Goal: Task Accomplishment & Management: Manage account settings

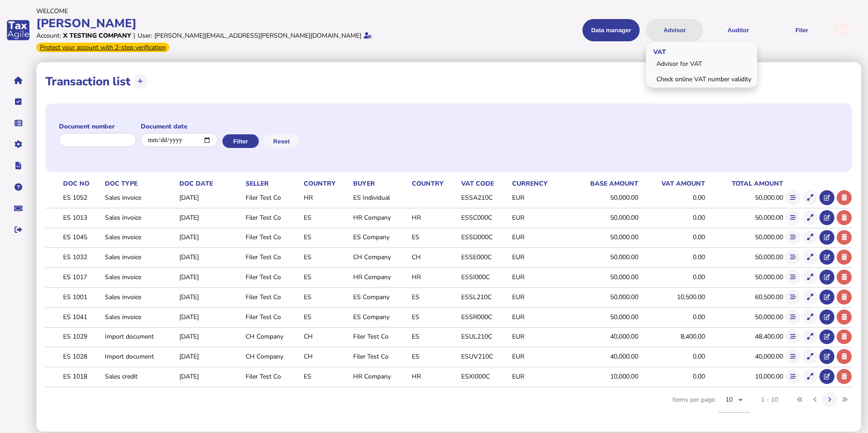
click at [672, 25] on button "Advisor" at bounding box center [674, 30] width 57 height 22
click at [680, 58] on link "Advisor for VAT" at bounding box center [702, 64] width 109 height 14
select select "*****"
select select "****"
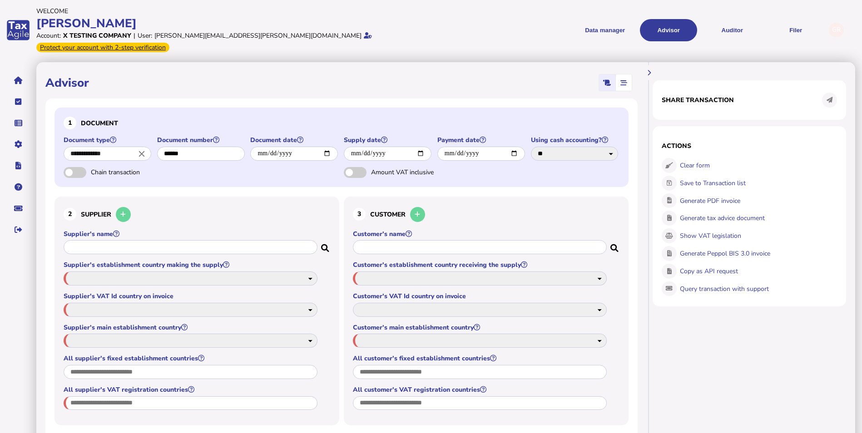
click at [110, 147] on input "**********" at bounding box center [108, 154] width 88 height 14
click at [107, 166] on b "invoice" at bounding box center [106, 170] width 21 height 9
click at [203, 147] on input "******" at bounding box center [201, 154] width 88 height 14
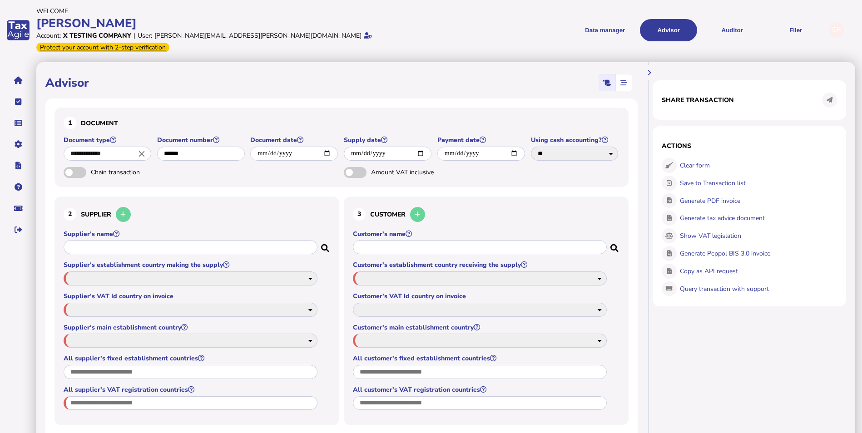
click at [621, 74] on span "button" at bounding box center [623, 82] width 15 height 16
select select "*****"
select select "****"
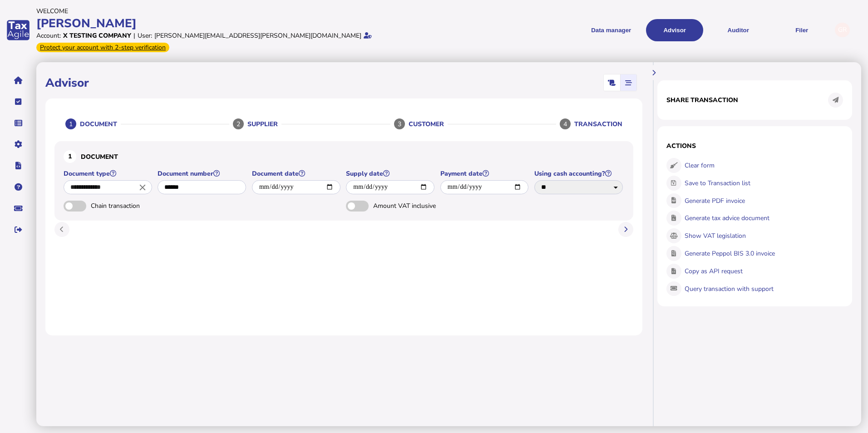
click at [614, 83] on icon "button" at bounding box center [612, 83] width 8 height 0
select select "*****"
select select "****"
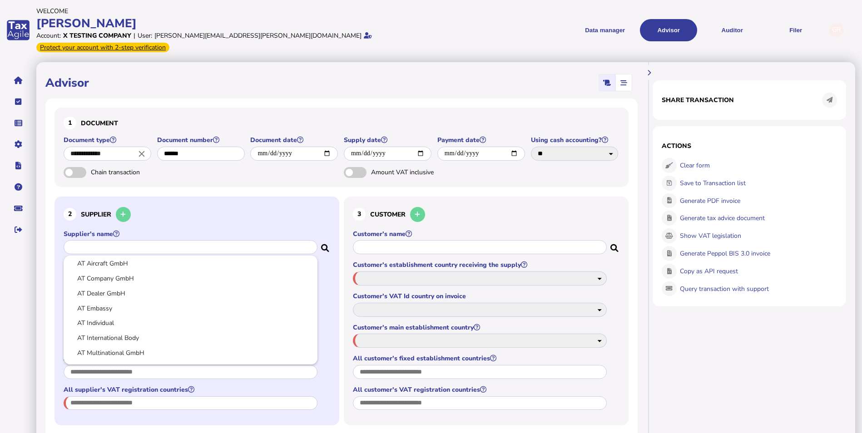
click at [230, 240] on input "text" at bounding box center [191, 247] width 254 height 14
click at [472, 207] on div at bounding box center [431, 216] width 862 height 433
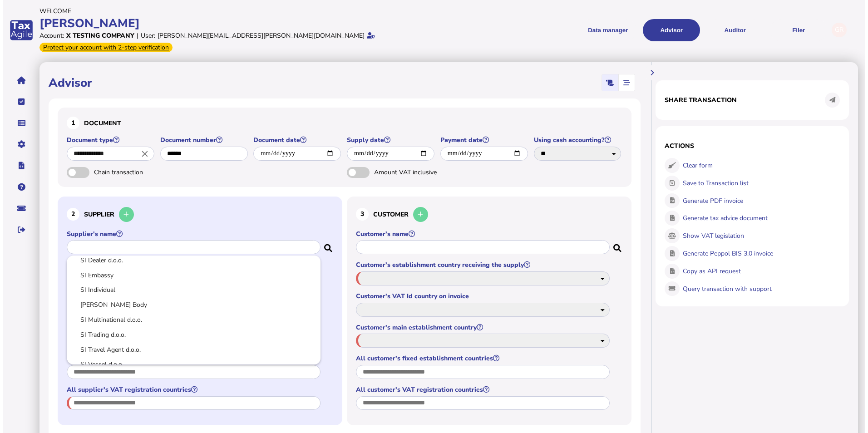
scroll to position [0, 0]
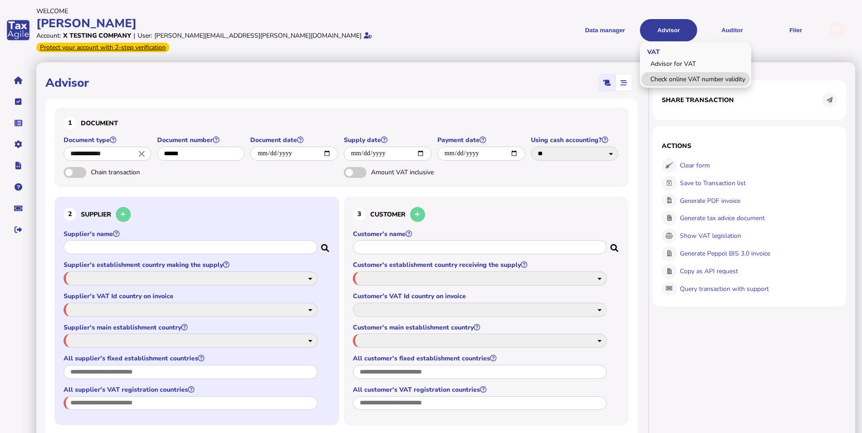
click at [683, 72] on link "Check online VAT number validity" at bounding box center [695, 79] width 109 height 14
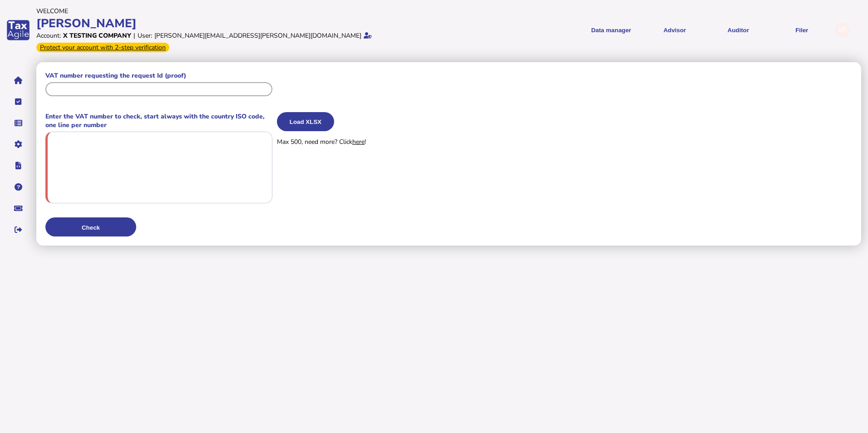
click at [194, 82] on input "text" at bounding box center [158, 89] width 227 height 14
click at [164, 140] on textarea at bounding box center [158, 168] width 227 height 73
click at [365, 138] on link "here" at bounding box center [358, 142] width 12 height 9
click at [753, 24] on button "Auditor" at bounding box center [738, 30] width 57 height 22
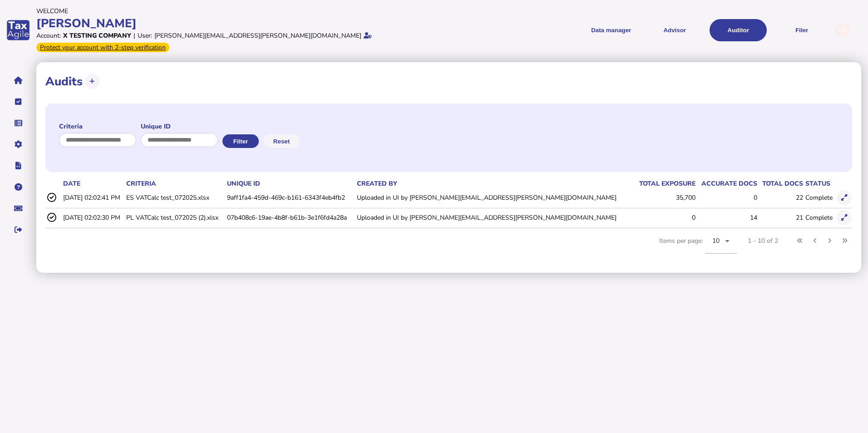
click at [52, 193] on icon at bounding box center [51, 197] width 10 height 9
click at [84, 188] on td "[DATE] 02:02:41 PM" at bounding box center [92, 197] width 63 height 19
drag, startPoint x: 84, startPoint y: 188, endPoint x: 144, endPoint y: 188, distance: 60.4
click at [124, 188] on td "[DATE] 02:02:41 PM" at bounding box center [92, 197] width 63 height 19
click at [164, 188] on td "ES VATCalc test_072025.xlsx" at bounding box center [174, 197] width 100 height 19
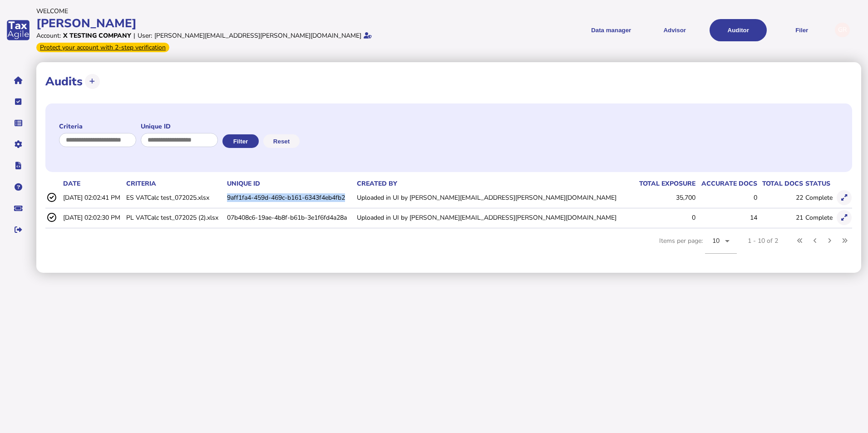
drag, startPoint x: 278, startPoint y: 188, endPoint x: 402, endPoint y: 187, distance: 123.5
click at [355, 188] on td "9aff1fa4-459d-469c-b161-6343f4eb4fb2" at bounding box center [290, 197] width 130 height 19
drag, startPoint x: 402, startPoint y: 187, endPoint x: 366, endPoint y: 183, distance: 36.6
click at [355, 188] on td "9aff1fa4-459d-469c-b161-6343f4eb4fb2" at bounding box center [290, 197] width 130 height 19
drag, startPoint x: 151, startPoint y: 203, endPoint x: 252, endPoint y: 203, distance: 101.3
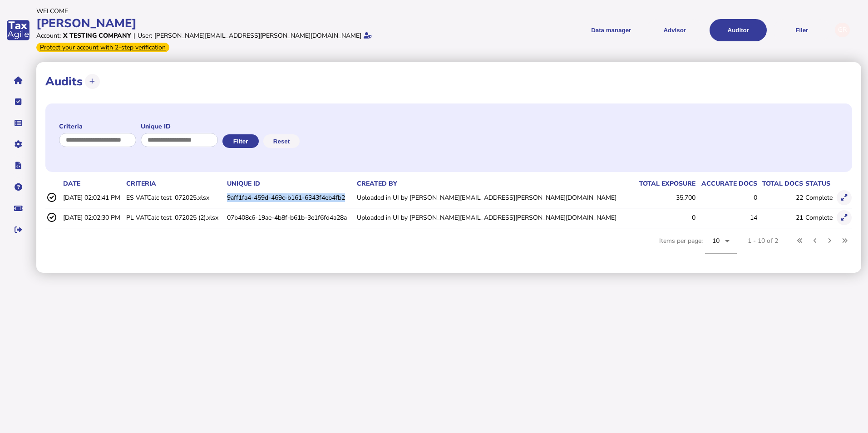
click at [252, 208] on tr "[DATE] 02:02:30 PM PL VATCalc test_072025 (2).xlsx 07b408c6-19ae-4b8f-b61b-3e1f…" at bounding box center [448, 217] width 807 height 19
click at [842, 195] on icon at bounding box center [845, 198] width 6 height 6
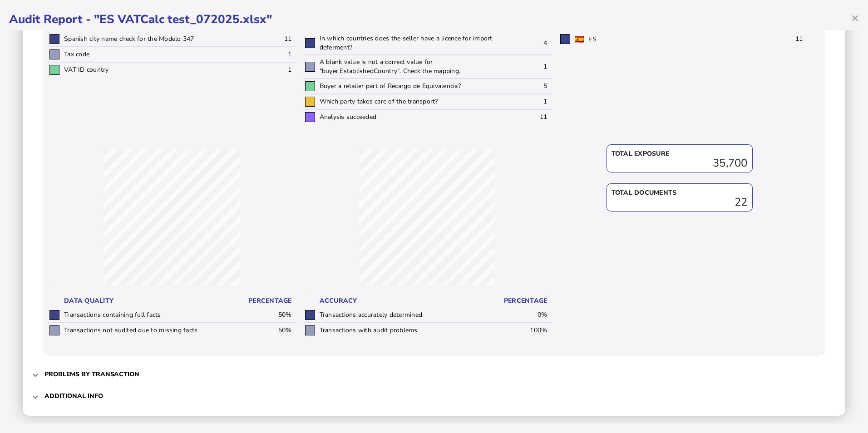
scroll to position [259, 0]
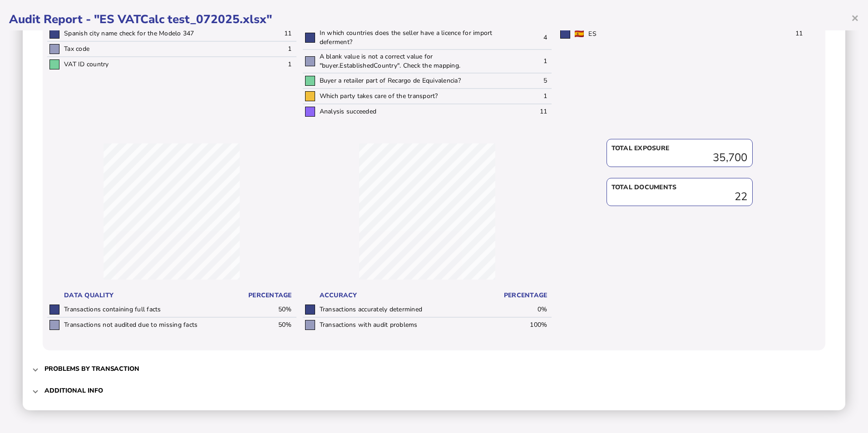
click at [117, 365] on h3 "Problems by transaction" at bounding box center [92, 369] width 95 height 9
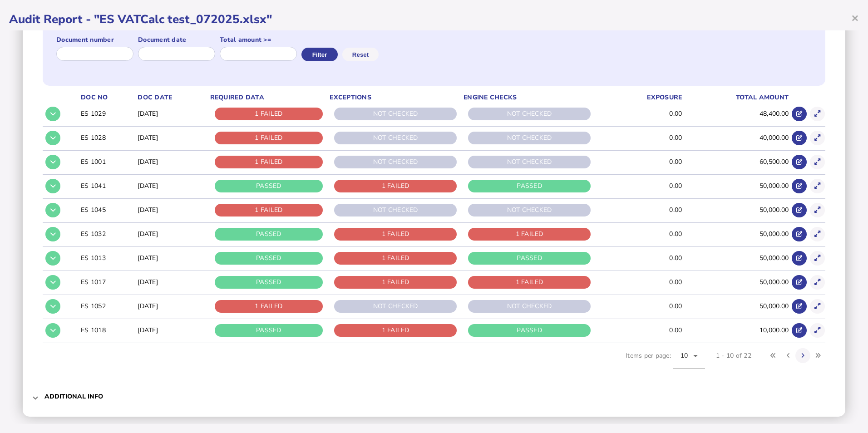
scroll to position [126, 0]
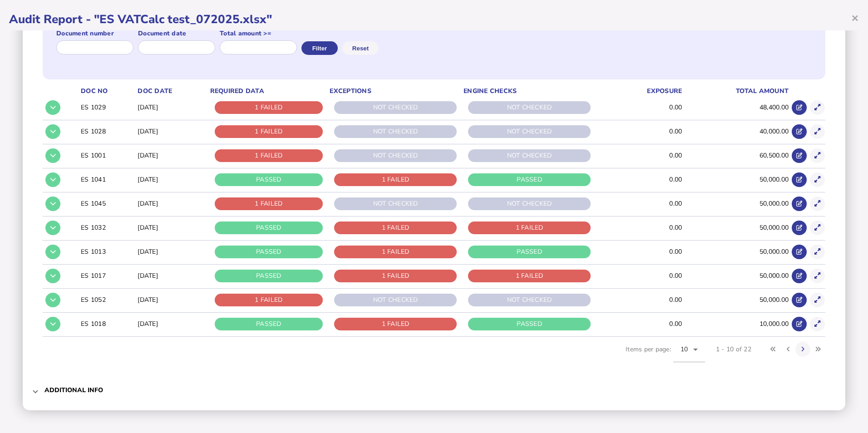
click at [80, 398] on span "Additional info" at bounding box center [435, 390] width 781 height 21
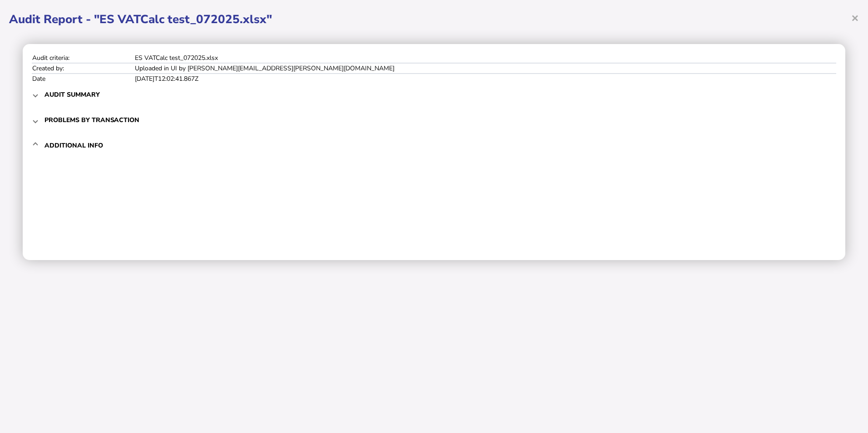
scroll to position [0, 0]
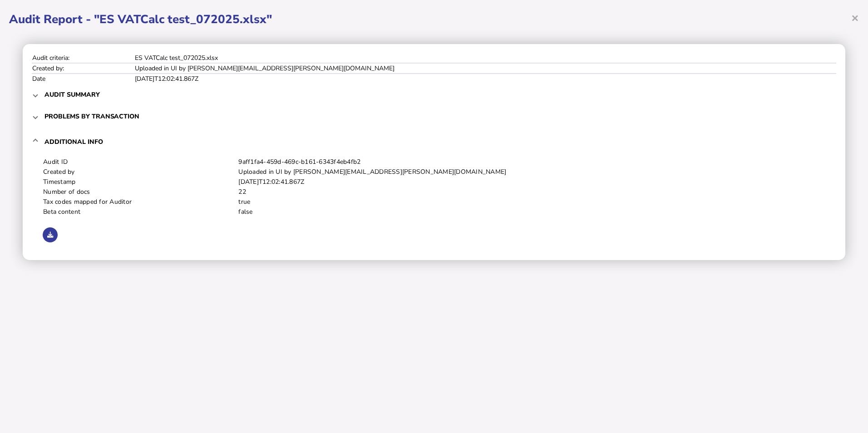
click at [644, 20] on h1 "Audit Report - "ES VATCalc test_072025.xlsx"" at bounding box center [434, 19] width 850 height 16
click at [858, 19] on span "×" at bounding box center [856, 17] width 8 height 17
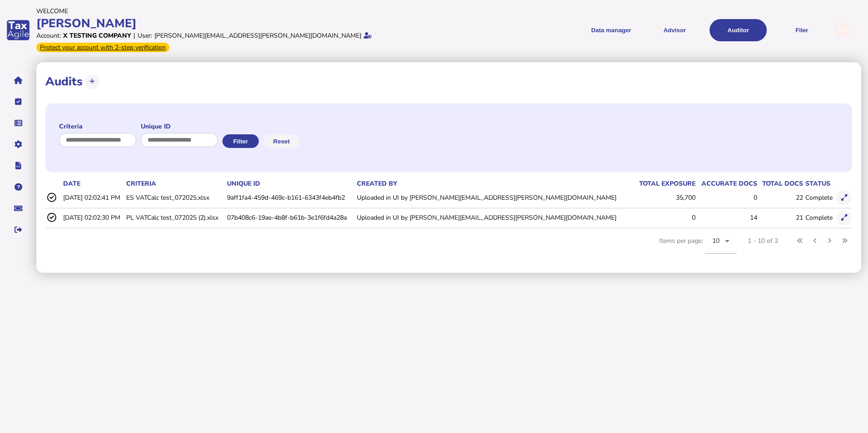
click at [842, 211] on button at bounding box center [844, 217] width 15 height 15
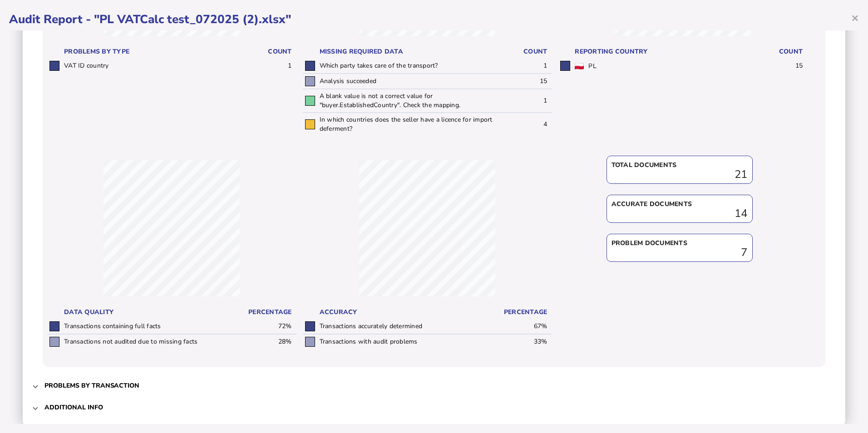
scroll to position [227, 0]
click at [660, 206] on div "Accurate documents" at bounding box center [680, 203] width 136 height 9
click at [732, 212] on div "14" at bounding box center [680, 212] width 136 height 9
click at [856, 15] on span "×" at bounding box center [856, 17] width 8 height 17
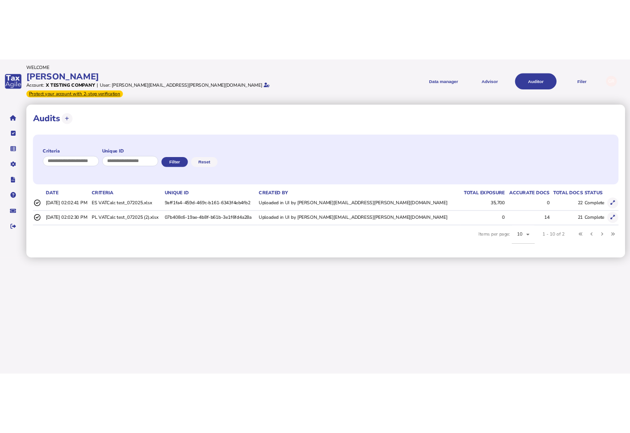
scroll to position [0, 0]
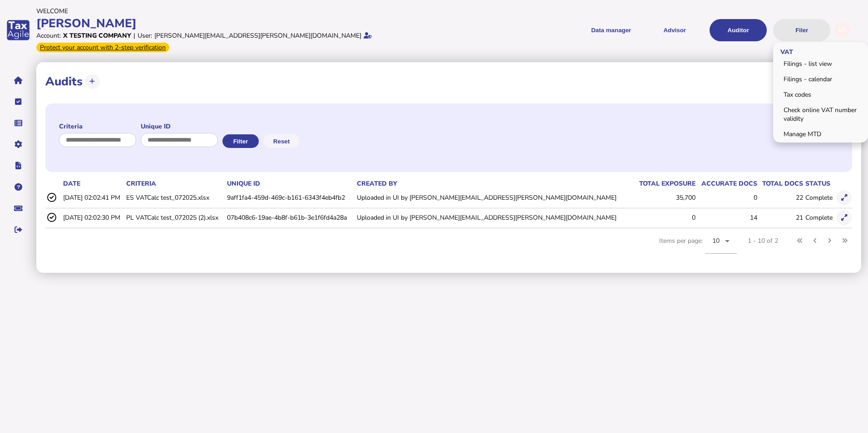
click at [793, 22] on button "Filer" at bounding box center [801, 30] width 57 height 22
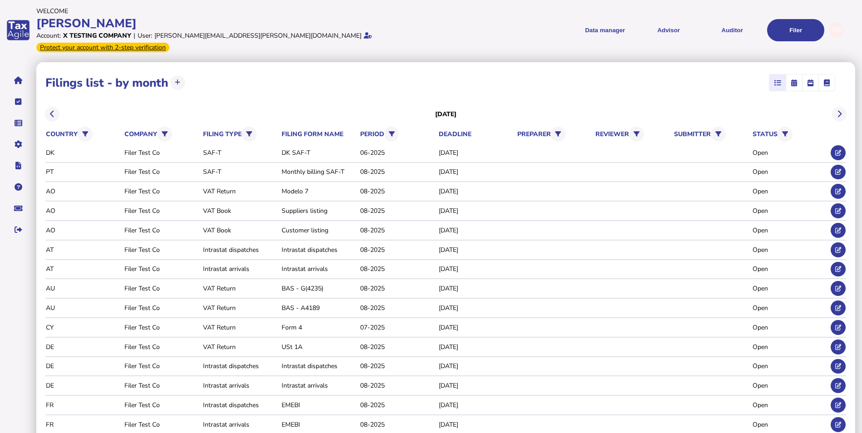
click at [837, 25] on div "GR" at bounding box center [836, 30] width 15 height 15
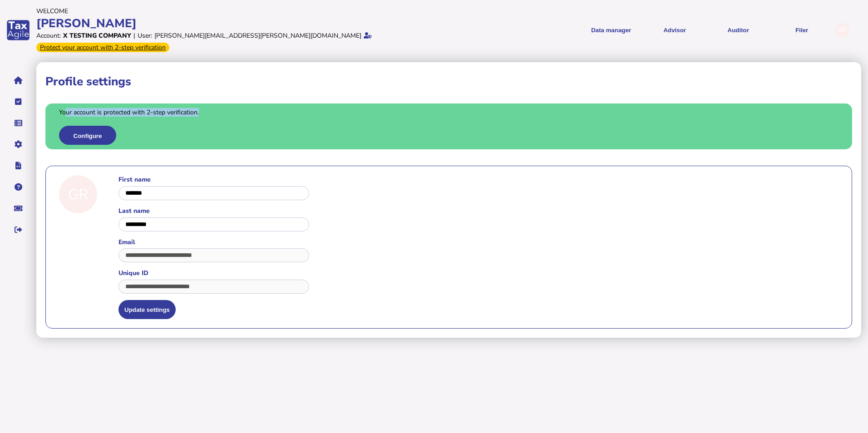
drag, startPoint x: 66, startPoint y: 101, endPoint x: 209, endPoint y: 105, distance: 143.6
click at [209, 105] on div "Your account is protected with 2-step verification. Configure" at bounding box center [448, 127] width 807 height 46
click at [21, 26] on div "app logo" at bounding box center [18, 30] width 36 height 60
click at [20, 80] on icon "navigate application pages" at bounding box center [18, 80] width 9 height 0
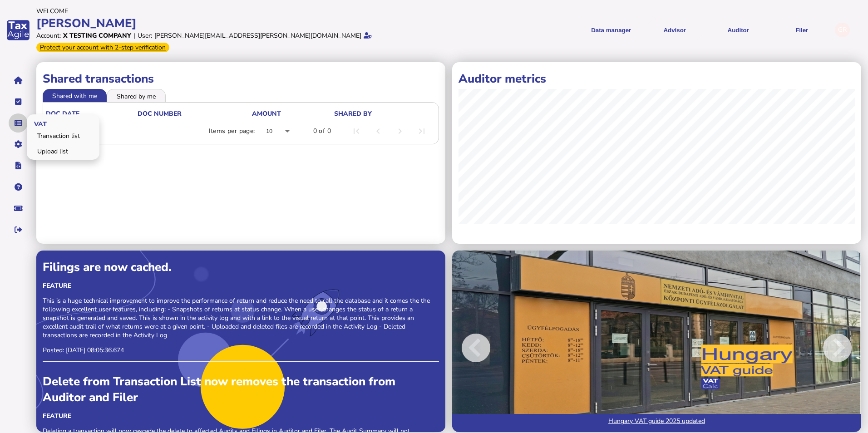
click at [21, 123] on icon "navigate application pages" at bounding box center [19, 123] width 8 height 0
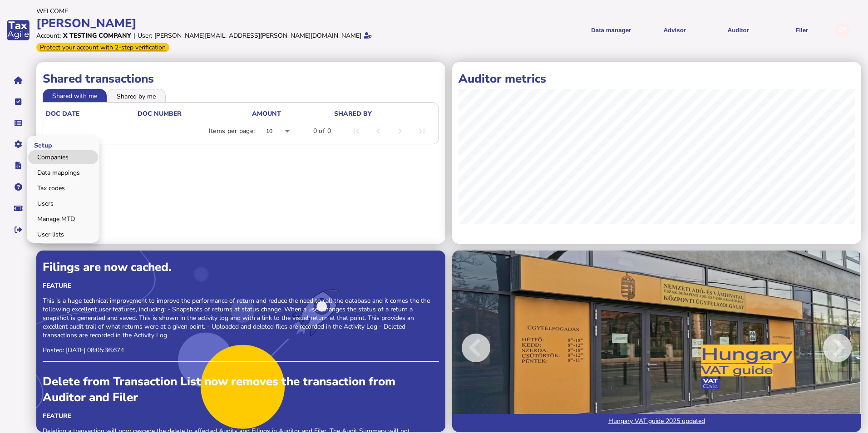
click at [58, 150] on link "Companies" at bounding box center [63, 157] width 70 height 14
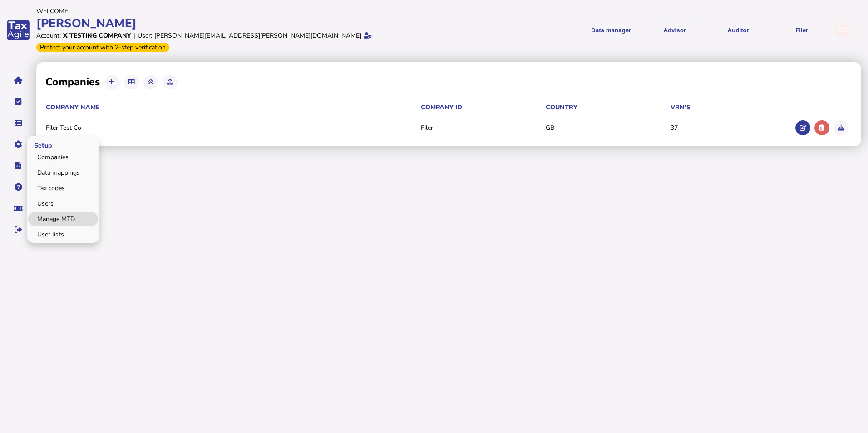
click at [59, 212] on link "Manage MTD" at bounding box center [63, 219] width 70 height 14
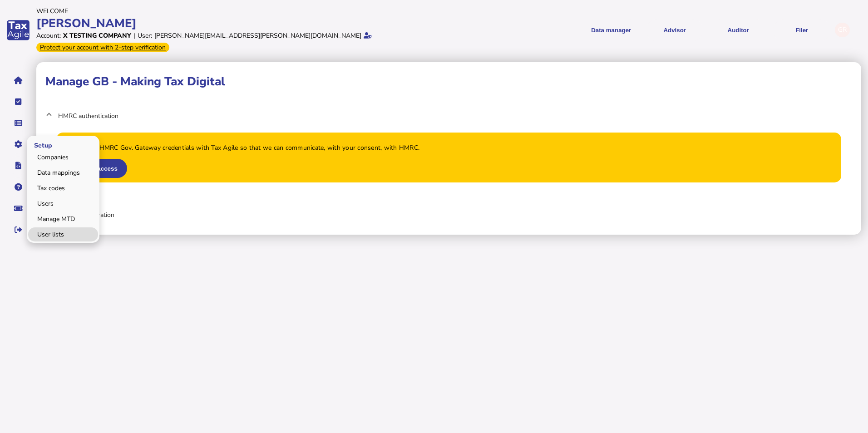
click at [60, 228] on link "User lists" at bounding box center [63, 235] width 70 height 14
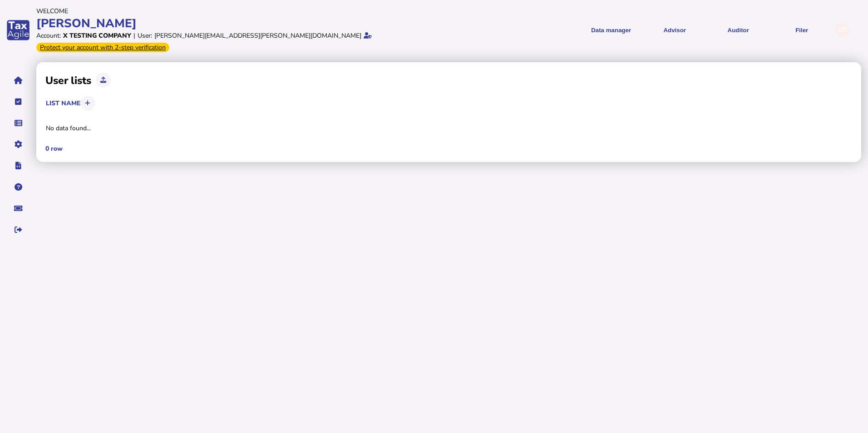
click at [129, 191] on div "User lists List name No data found... 0 row × Sure to delete this item? Yes No …" at bounding box center [452, 153] width 832 height 186
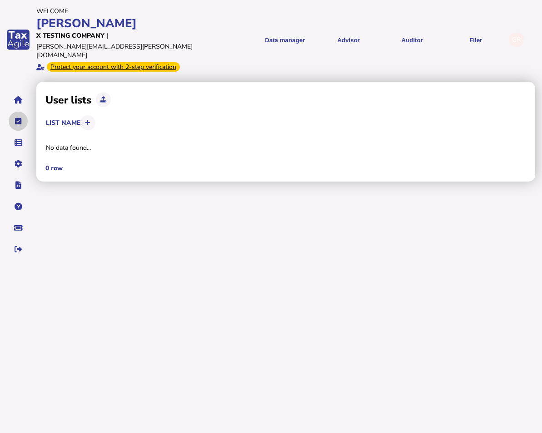
click at [18, 112] on button "navigate application pages" at bounding box center [18, 121] width 19 height 19
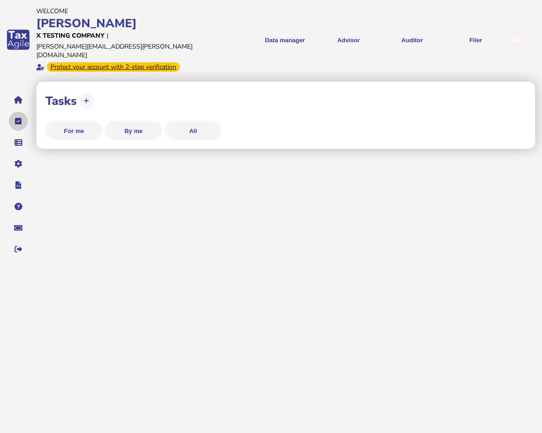
select select "**********"
select select "********"
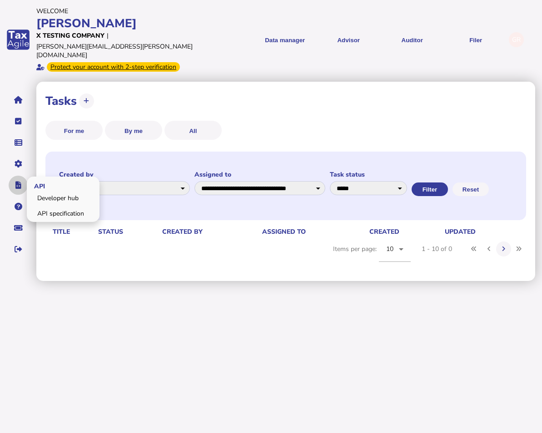
click at [25, 176] on button "navigate application pages" at bounding box center [18, 185] width 19 height 19
click at [43, 191] on link "Developer hub" at bounding box center [63, 198] width 70 height 14
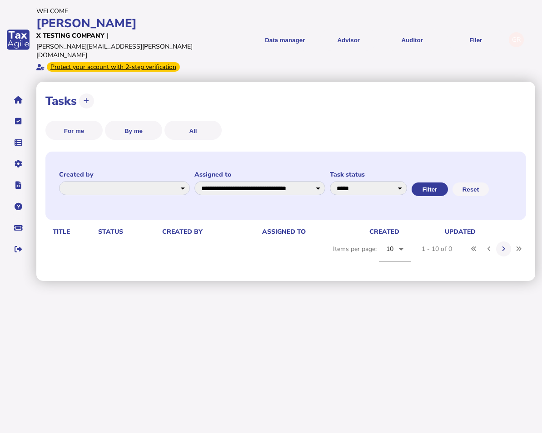
click at [515, 32] on div "GR" at bounding box center [516, 39] width 15 height 15
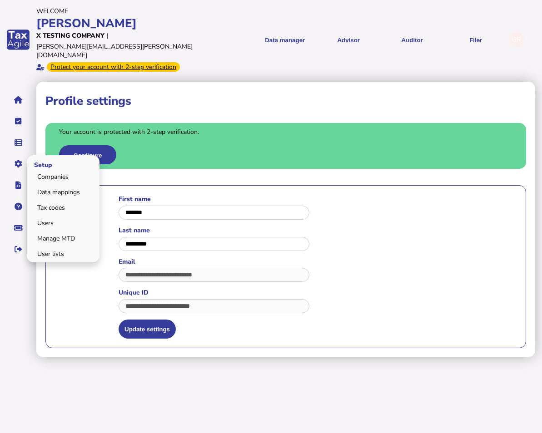
click at [41, 154] on span "Setup" at bounding box center [42, 164] width 30 height 21
click at [43, 170] on link "Companies" at bounding box center [63, 177] width 70 height 14
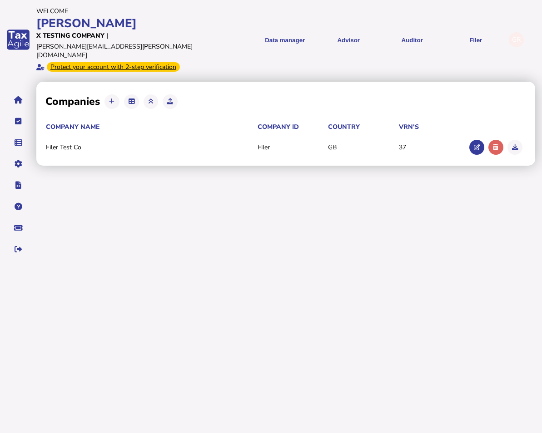
click at [112, 99] on icon at bounding box center [111, 102] width 5 height 6
select select
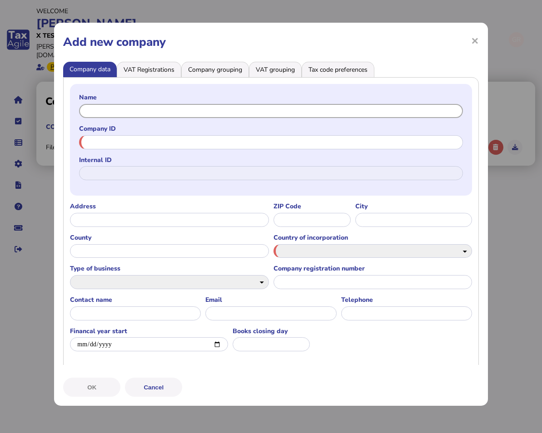
click at [140, 105] on input "text" at bounding box center [270, 111] width 383 height 14
